Goal: Task Accomplishment & Management: Manage account settings

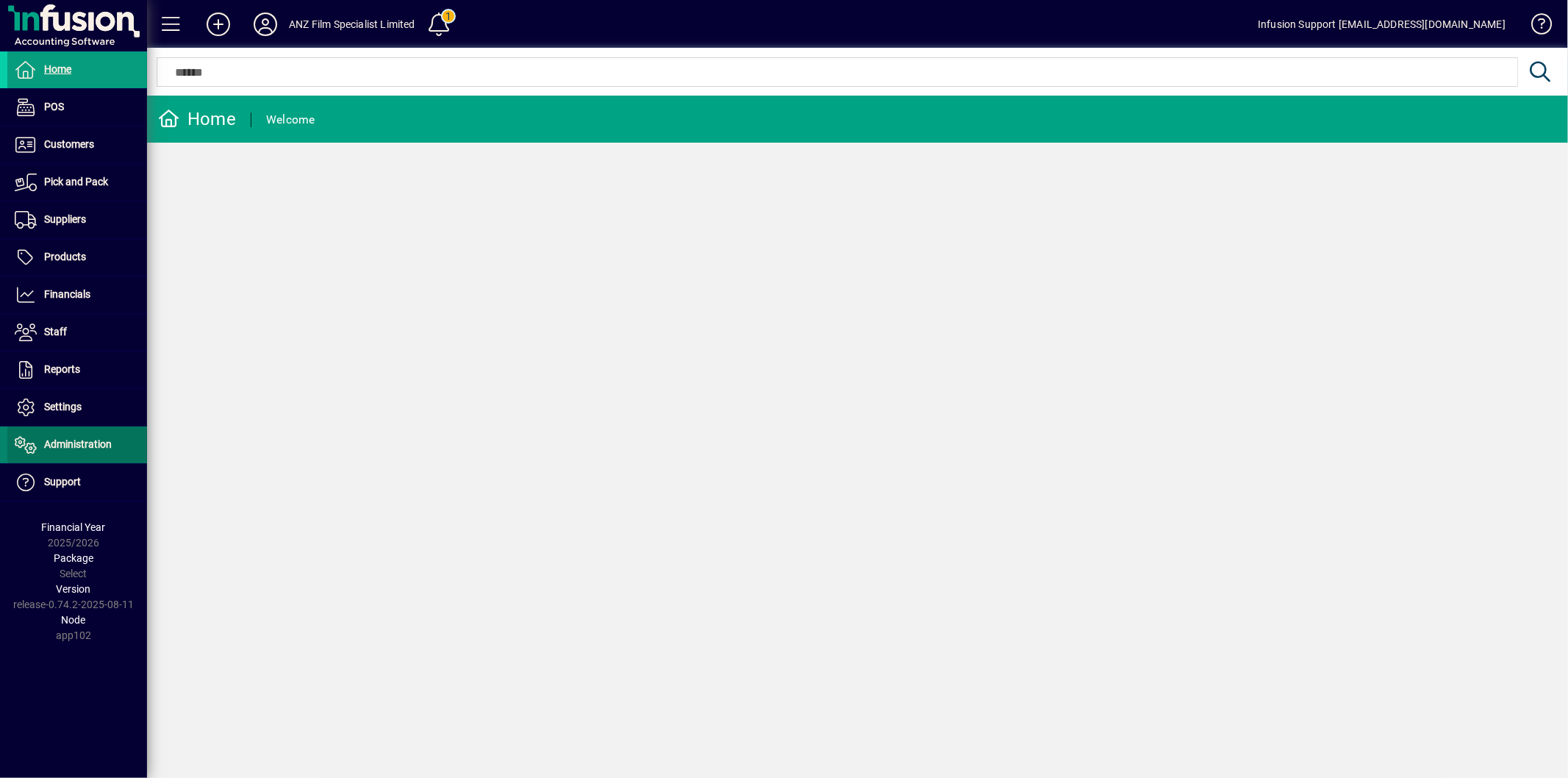
click at [68, 443] on span "Administration" at bounding box center [78, 444] width 67 height 12
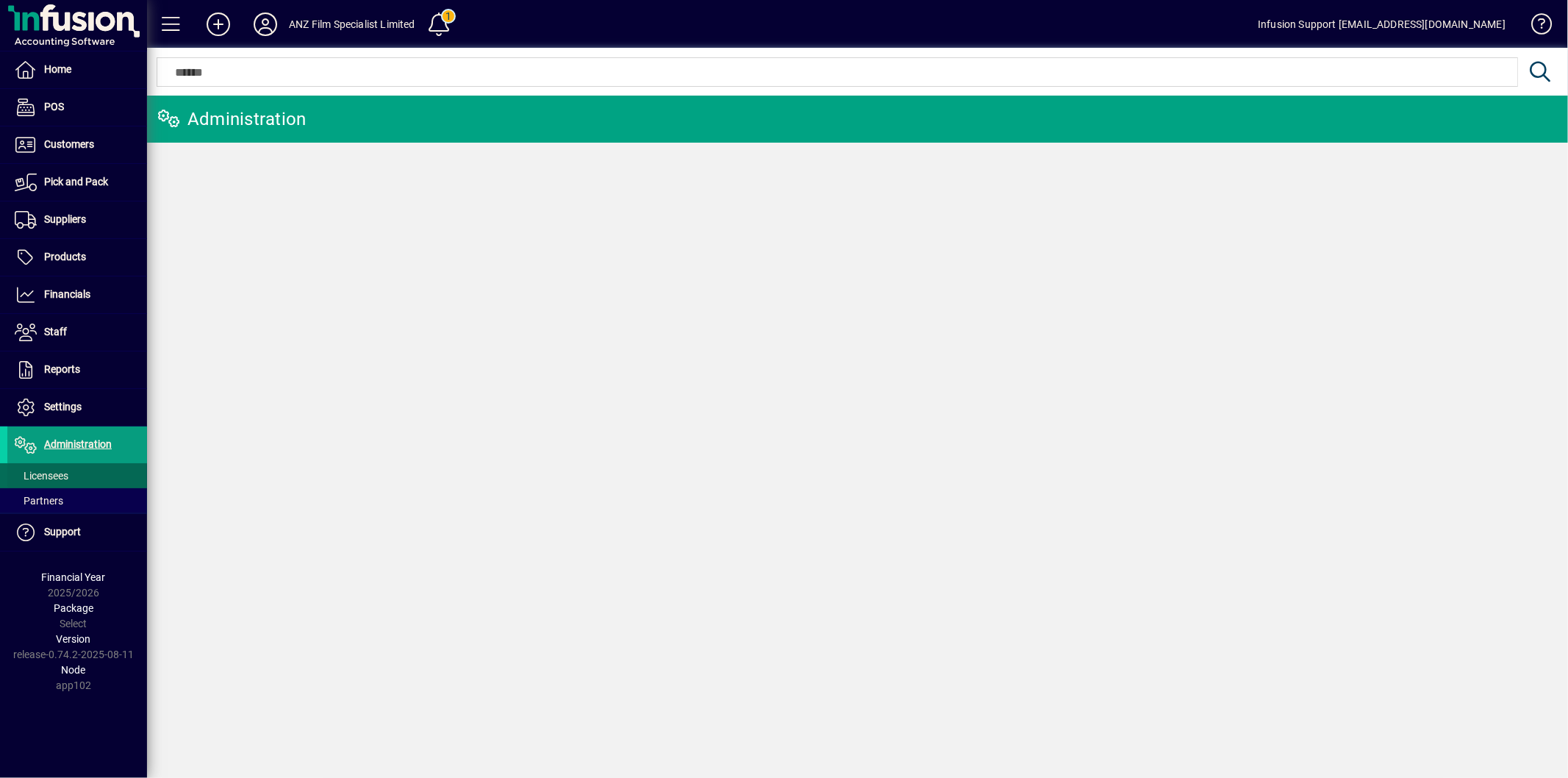
click at [67, 474] on span "Licensees" at bounding box center [41, 475] width 54 height 12
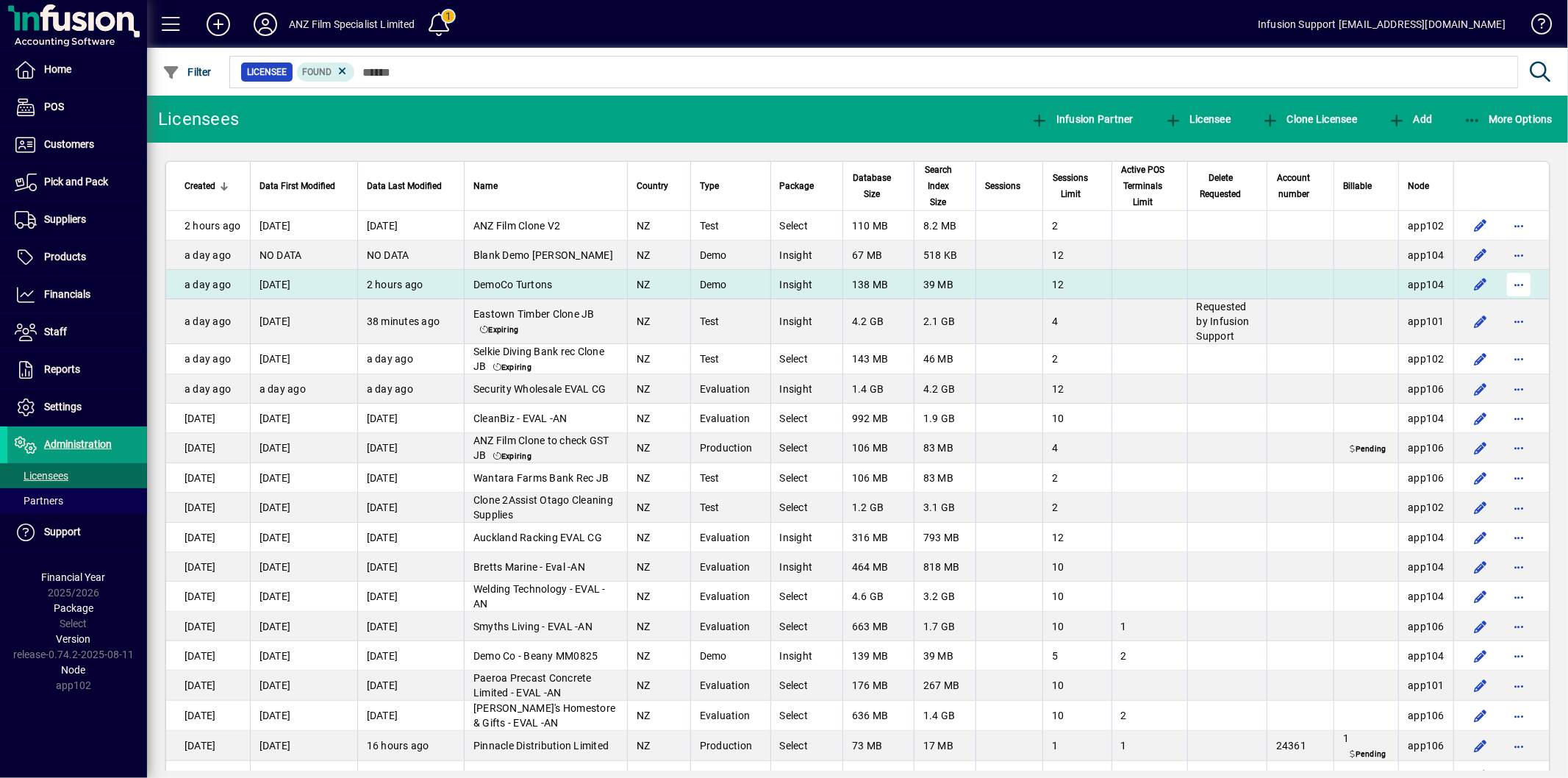
click at [1510, 298] on span "button" at bounding box center [1518, 284] width 36 height 36
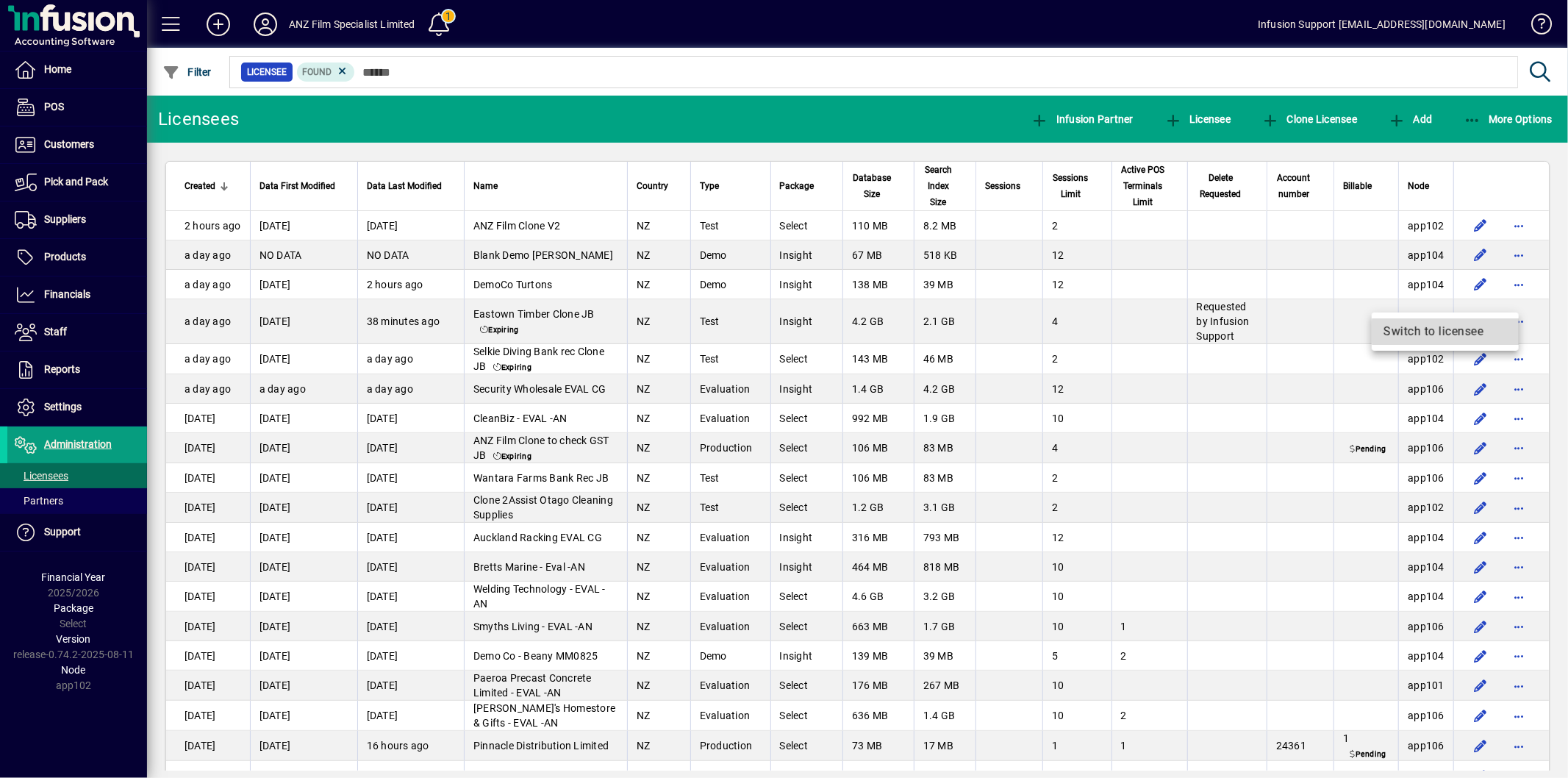
click at [1453, 333] on span "Switch to licensee" at bounding box center [1445, 332] width 123 height 17
